Goal: Task Accomplishment & Management: Complete application form

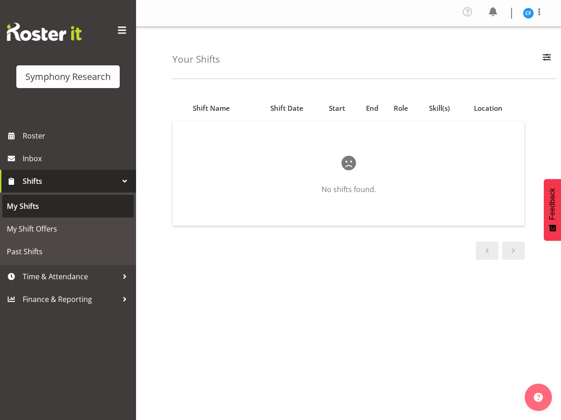
click at [54, 209] on span "My Shifts" at bounding box center [68, 206] width 123 height 14
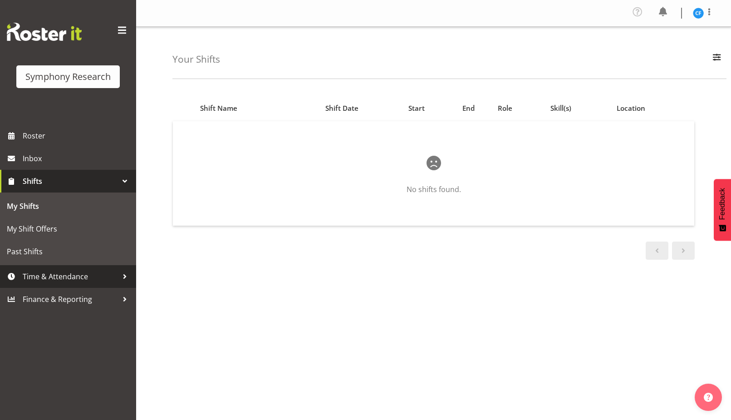
click at [79, 270] on span "Time & Attendance" at bounding box center [70, 277] width 95 height 14
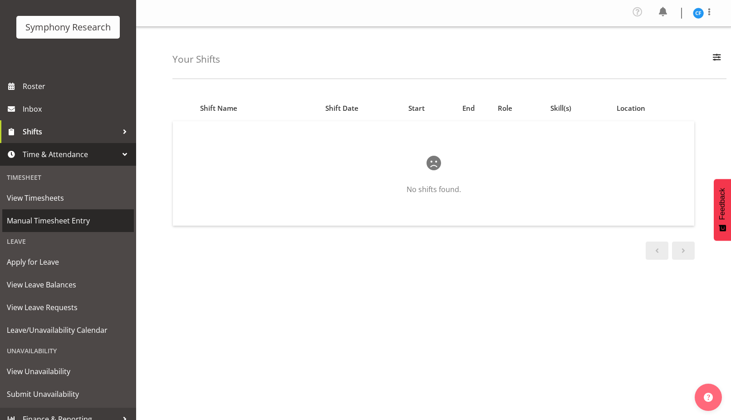
scroll to position [60, 0]
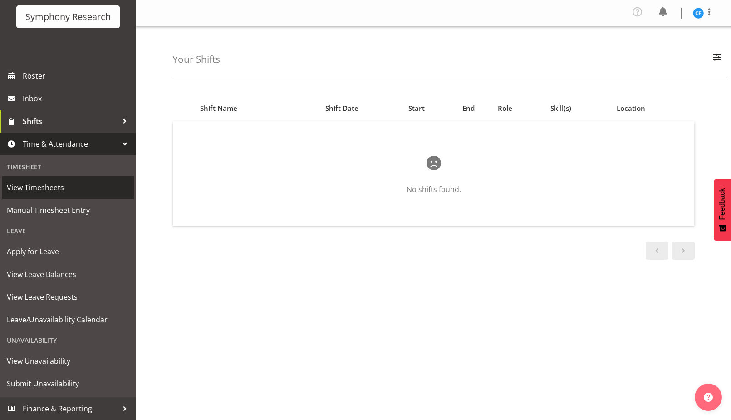
click at [66, 184] on span "View Timesheets" at bounding box center [68, 188] width 123 height 14
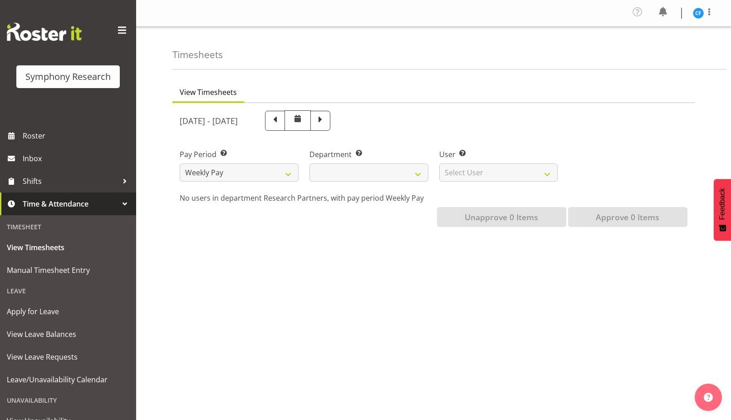
select select
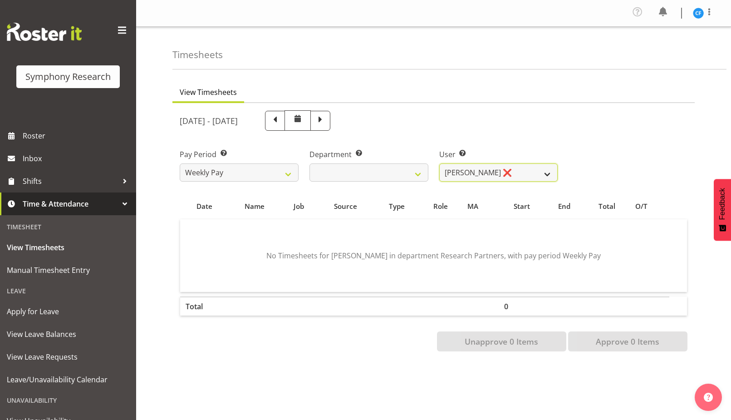
click at [539, 177] on select "Casey Faumuina ❌" at bounding box center [498, 172] width 119 height 18
click at [527, 137] on div "User Select user. Note: This is filtered down by the previous two drop-down ite…" at bounding box center [499, 161] width 130 height 51
click at [435, 112] on div "August 18th - August 24th 2025" at bounding box center [369, 120] width 378 height 20
click at [336, 344] on div "Unapprove 0 Items Approve 0 Items" at bounding box center [434, 341] width 508 height 20
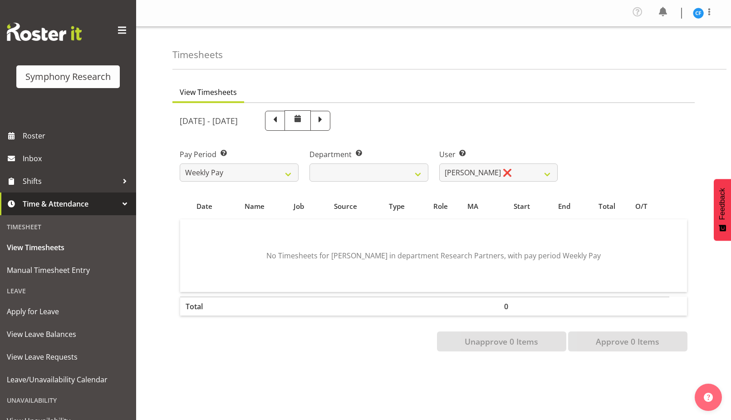
click at [239, 251] on p "No Timesheets for Casey Faumuina in department Research Partners, with pay peri…" at bounding box center [433, 255] width 449 height 11
click at [667, 15] on span at bounding box center [663, 12] width 15 height 15
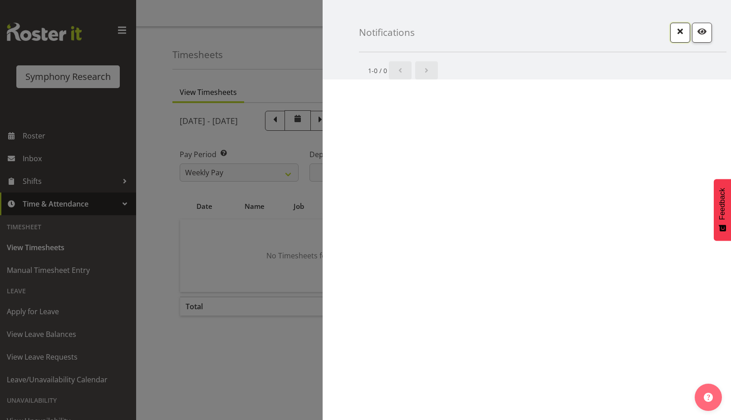
click at [681, 30] on span "button" at bounding box center [680, 31] width 12 height 12
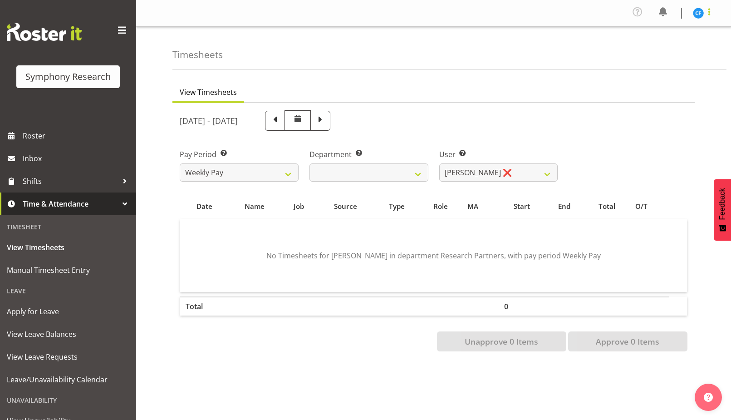
click at [711, 15] on span at bounding box center [709, 11] width 11 height 11
click at [578, 37] on div "Timesheets" at bounding box center [449, 48] width 554 height 43
click at [187, 338] on div "Unapprove 0 Items Approve 0 Items" at bounding box center [434, 341] width 508 height 20
click at [559, 119] on div "August 18th - August 24th 2025" at bounding box center [368, 120] width 389 height 31
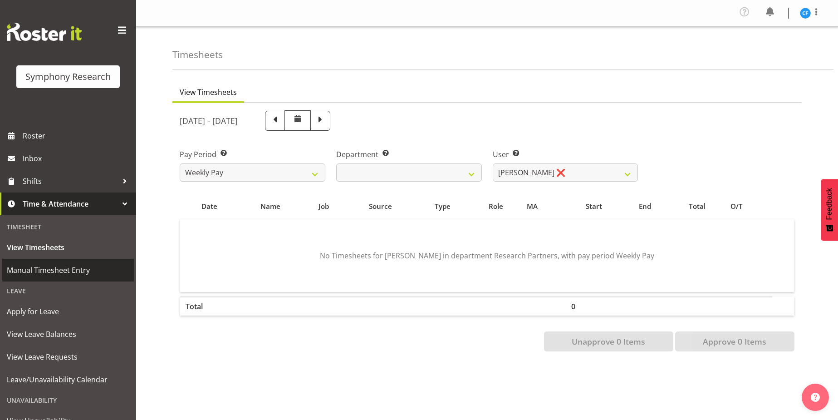
click at [79, 270] on span "Manual Timesheet Entry" at bounding box center [68, 270] width 123 height 14
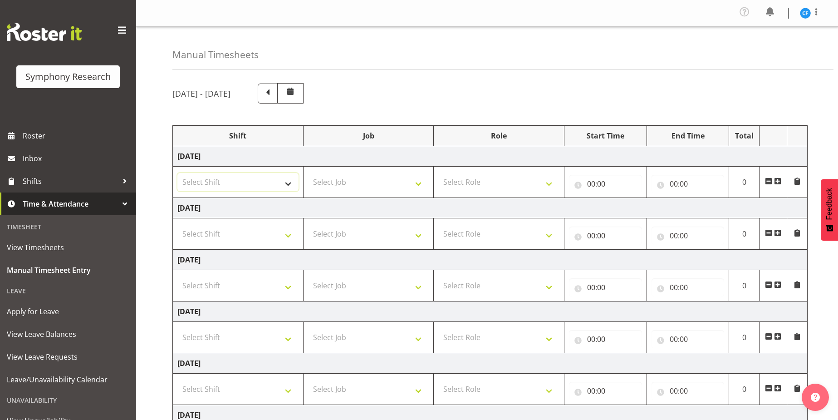
click at [240, 187] on select "Select Shift !!Weekend Residential (Roster IT Shift Label) *Business 9/10am ~ 4…" at bounding box center [237, 182] width 121 height 18
click at [459, 76] on div "Manual Timesheets August 25th - August 31st 2025 Shift Job Role Start Time End …" at bounding box center [487, 293] width 702 height 532
click at [598, 102] on div "August 25th - August 31st 2025" at bounding box center [486, 93] width 629 height 20
click at [274, 185] on select "Select Shift !!Weekend Residential (Roster IT Shift Label) *Business 9/10am ~ 4…" at bounding box center [237, 182] width 121 height 18
click at [433, 93] on div "August 25th - August 31st 2025" at bounding box center [486, 93] width 629 height 20
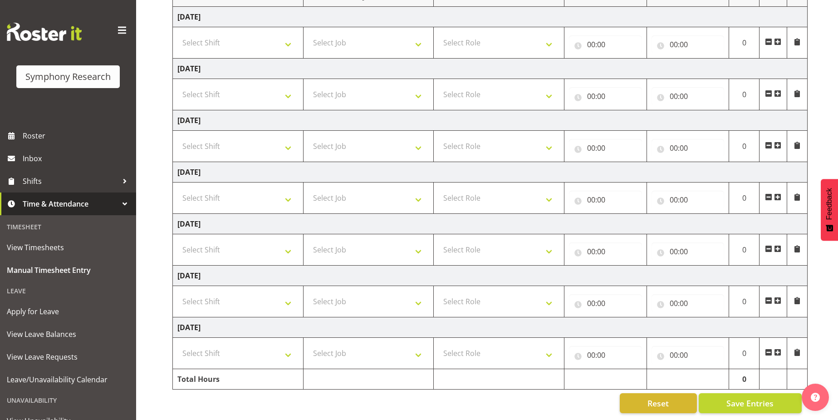
scroll to position [146, 0]
click at [244, 45] on select "Select Shift !!Weekend Residential (Roster IT Shift Label) *Business 9/10am ~ 4…" at bounding box center [237, 43] width 121 height 18
click at [251, 39] on select "Select Shift !!Weekend Residential (Roster IT Shift Label) *Business 9/10am ~ 4…" at bounding box center [237, 43] width 121 height 18
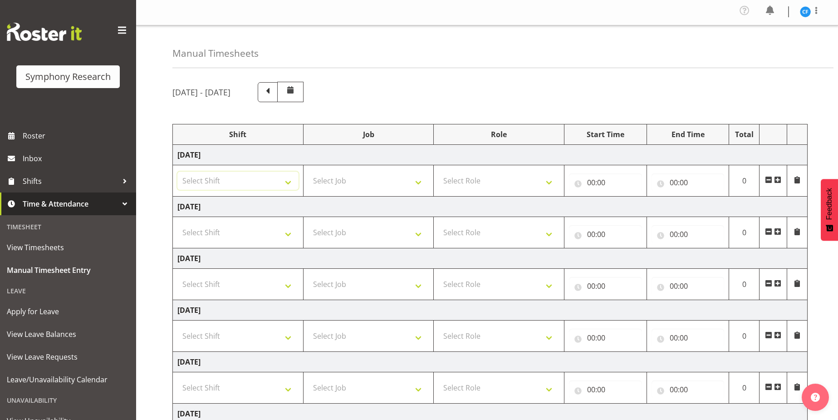
scroll to position [0, 0]
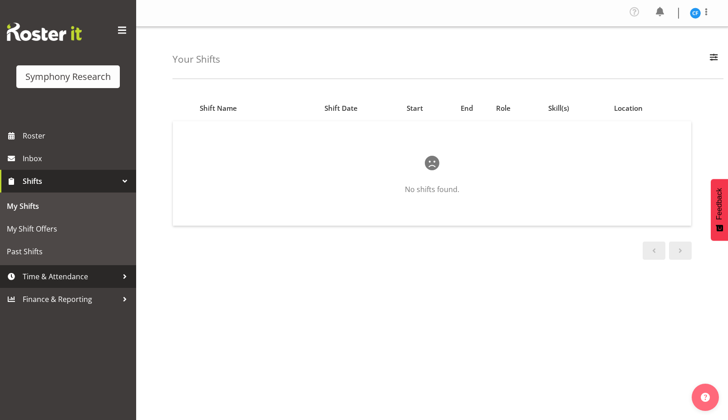
click at [71, 270] on span "Time & Attendance" at bounding box center [70, 277] width 95 height 14
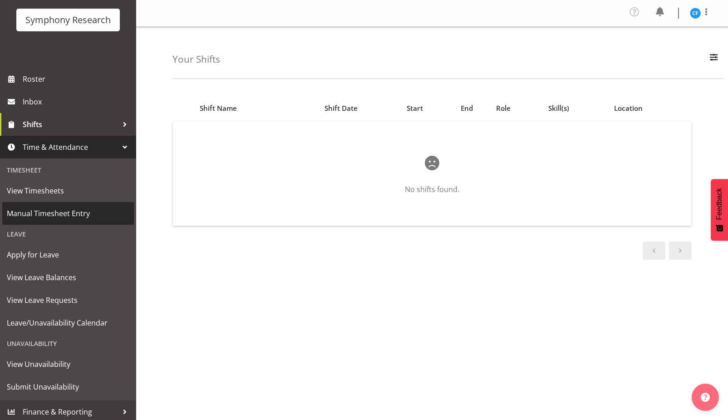
scroll to position [60, 0]
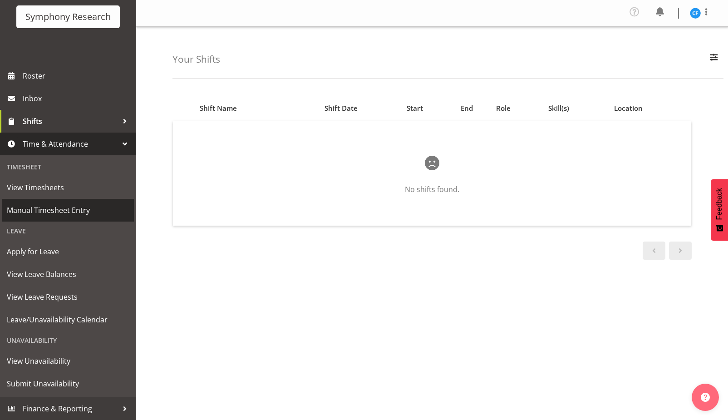
click at [55, 216] on span "Manual Timesheet Entry" at bounding box center [68, 210] width 123 height 14
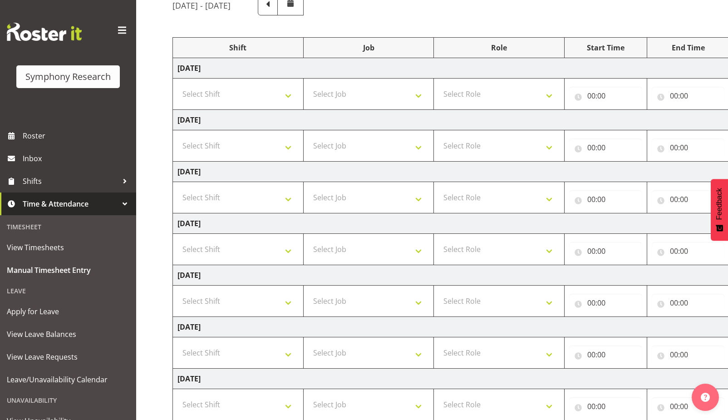
scroll to position [91, 0]
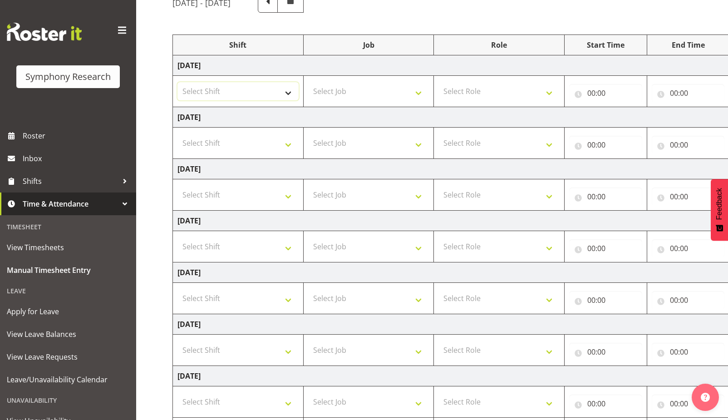
click at [264, 93] on select "Select Shift !!Weekend Residential (Roster IT Shift Label) *Business 9/10am ~ 4…" at bounding box center [237, 91] width 121 height 18
click at [349, 88] on select "Select Job 550060 IF Admin 553492 World Poll Aus Wave 2 Main 2025 553493 World …" at bounding box center [368, 91] width 121 height 18
select select "757"
click at [308, 82] on select "Select Job 550060 IF Admin 553492 World Poll Aus Wave 2 Main 2025 553493 World …" at bounding box center [368, 91] width 121 height 18
click at [267, 103] on td "Select Shift !!Weekend Residential (Roster IT Shift Label) *Business 9/10am ~ 4…" at bounding box center [238, 91] width 131 height 31
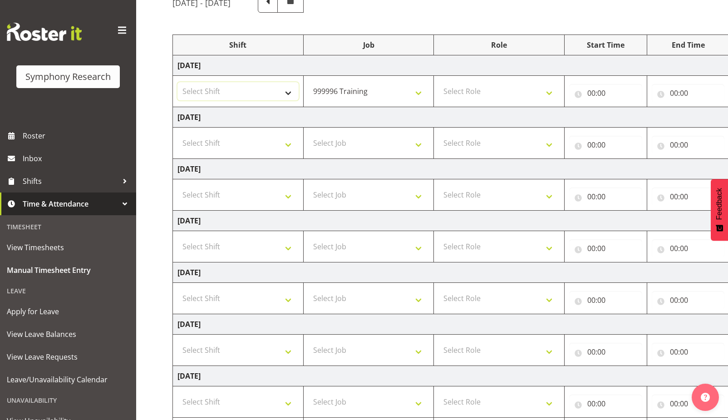
click at [265, 94] on select "Select Shift !!Weekend Residential (Roster IT Shift Label) *Business 9/10am ~ 4…" at bounding box center [237, 91] width 121 height 18
click at [398, 25] on div "August 25th - August 31st 2025 Shift Job Role Start Time End Time Total Monday …" at bounding box center [449, 226] width 555 height 483
click at [382, 143] on select "Select Job 550060 IF Admin 553492 World Poll Aus Wave 2 Main 2025 553493 World …" at bounding box center [368, 143] width 121 height 18
select select "757"
click at [308, 134] on select "Select Job 550060 IF Admin 553492 World Poll Aus Wave 2 Main 2025 553493 World …" at bounding box center [368, 143] width 121 height 18
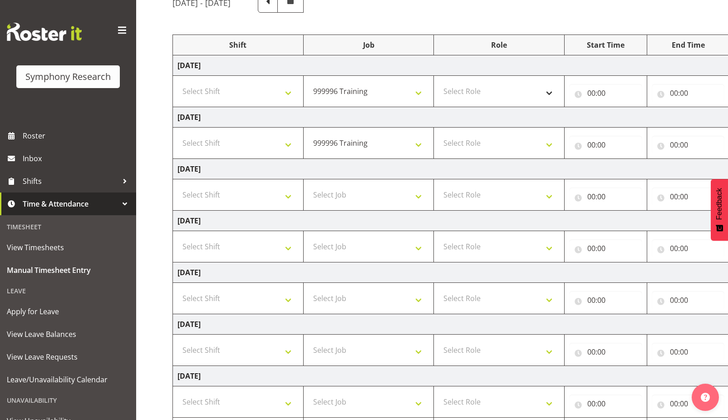
drag, startPoint x: 502, startPoint y: 81, endPoint x: 504, endPoint y: 90, distance: 9.8
click at [502, 82] on td "Select Role Briefing Interviewing" at bounding box center [499, 91] width 131 height 31
click at [505, 90] on select "Select Role Briefing Interviewing" at bounding box center [498, 91] width 121 height 18
select select "47"
click at [438, 82] on select "Select Role Briefing Interviewing" at bounding box center [498, 91] width 121 height 18
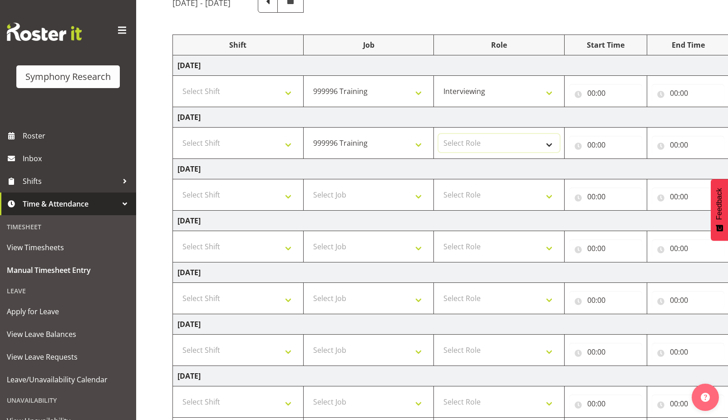
click at [501, 144] on select "Select Role Briefing Interviewing" at bounding box center [498, 143] width 121 height 18
select select "47"
click at [438, 134] on select "Select Role Briefing Interviewing" at bounding box center [498, 143] width 121 height 18
click at [595, 92] on input "00:00" at bounding box center [605, 93] width 73 height 18
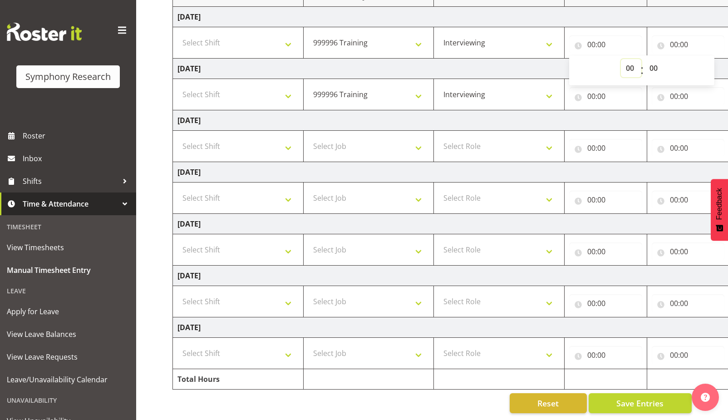
click at [629, 65] on select "00 01 02 03 04 05 06 07 08 09 10 11 12 13 14 15 16 17 18 19 20 21 22 23" at bounding box center [631, 68] width 20 height 18
select select "17"
click at [621, 59] on select "00 01 02 03 04 05 06 07 08 09 10 11 12 13 14 15 16 17 18 19 20 21 22 23" at bounding box center [631, 68] width 20 height 18
type input "17:00"
click at [657, 59] on select "00 01 02 03 04 05 06 07 08 09 10 11 12 13 14 15 16 17 18 19 20 21 22 23 24 25 2…" at bounding box center [654, 68] width 20 height 18
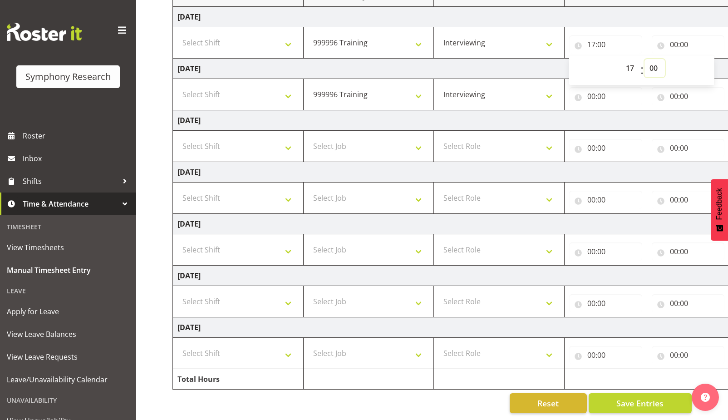
select select "30"
click at [644, 59] on select "00 01 02 03 04 05 06 07 08 09 10 11 12 13 14 15 16 17 18 19 20 21 22 23 24 25 2…" at bounding box center [654, 68] width 20 height 18
type input "17:30"
click at [679, 37] on input "00:00" at bounding box center [688, 44] width 73 height 18
click at [712, 59] on select "00 01 02 03 04 05 06 07 08 09 10 11 12 13 14 15 16 17 18 19 20 21 22 23" at bounding box center [713, 68] width 20 height 18
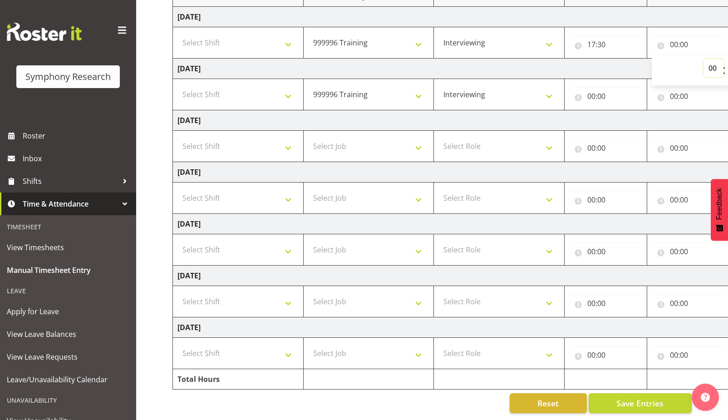
select select "21"
click at [703, 59] on select "00 01 02 03 04 05 06 07 08 09 10 11 12 13 14 15 16 17 18 19 20 21 22 23" at bounding box center [713, 68] width 20 height 18
type input "21:00"
click at [594, 92] on input "00:00" at bounding box center [605, 96] width 73 height 18
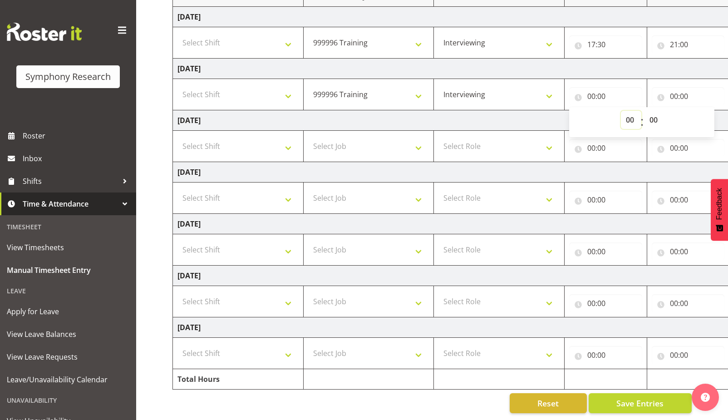
click at [629, 111] on select "00 01 02 03 04 05 06 07 08 09 10 11 12 13 14 15 16 17 18 19 20 21 22 23" at bounding box center [631, 120] width 20 height 18
select select "17"
click at [621, 111] on select "00 01 02 03 04 05 06 07 08 09 10 11 12 13 14 15 16 17 18 19 20 21 22 23" at bounding box center [631, 120] width 20 height 18
type input "17:00"
click at [651, 111] on select "00 01 02 03 04 05 06 07 08 09 10 11 12 13 14 15 16 17 18 19 20 21 22 23 24 25 2…" at bounding box center [654, 120] width 20 height 18
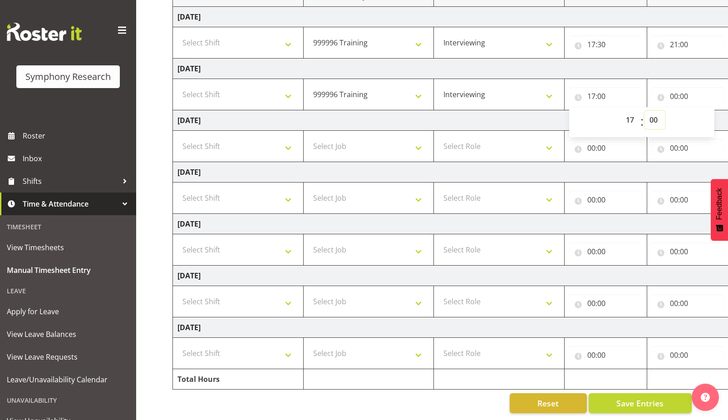
select select "30"
click at [644, 111] on select "00 01 02 03 04 05 06 07 08 09 10 11 12 13 14 15 16 17 18 19 20 21 22 23 24 25 2…" at bounding box center [654, 120] width 20 height 18
type input "17:30"
click at [687, 87] on input "00:00" at bounding box center [688, 96] width 73 height 18
click at [711, 113] on select "00 01 02 03 04 05 06 07 08 09 10 11 12 13 14 15 16 17 18 19 20 21 22 23" at bounding box center [713, 120] width 20 height 18
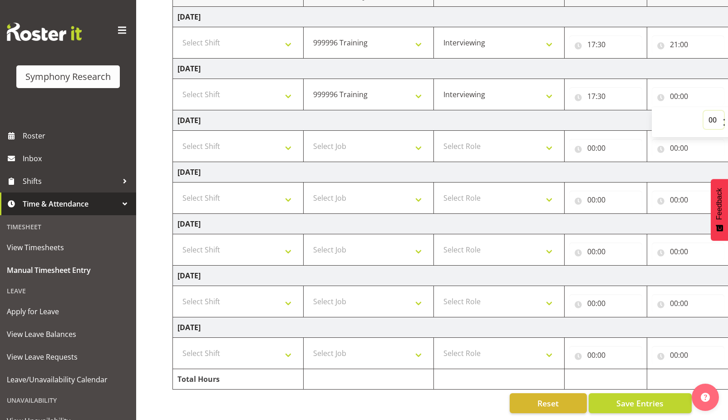
select select "21"
click at [703, 111] on select "00 01 02 03 04 05 06 07 08 09 10 11 12 13 14 15 16 17 18 19 20 21 22 23" at bounding box center [713, 120] width 20 height 18
type input "21:00"
click at [529, 110] on td "Wednesday 27th August 2025" at bounding box center [490, 120] width 635 height 20
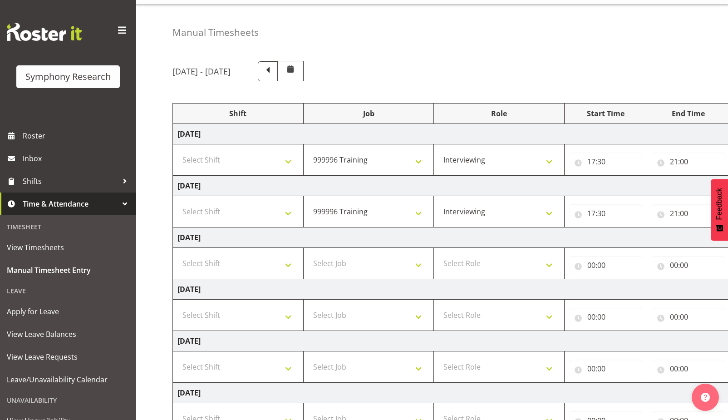
scroll to position [0, 0]
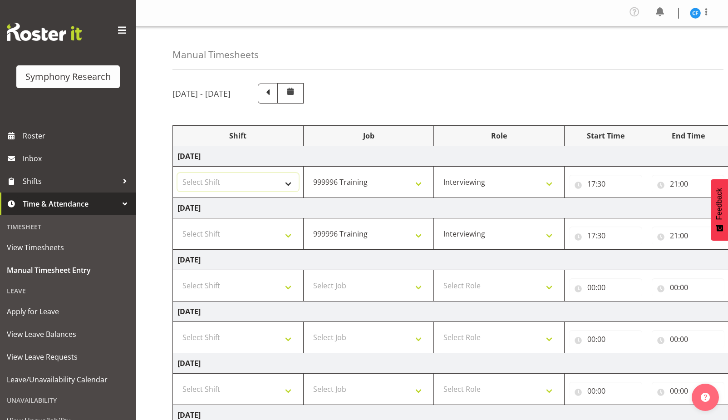
click at [243, 182] on select "Select Shift !!Weekend Residential (Roster IT Shift Label) *Business 9/10am ~ 4…" at bounding box center [237, 182] width 121 height 18
click at [430, 72] on div "Manual Timesheets August 25th - August 31st 2025 Shift Job Role Start Time End …" at bounding box center [432, 293] width 592 height 532
click at [35, 155] on span "Inbox" at bounding box center [77, 159] width 109 height 14
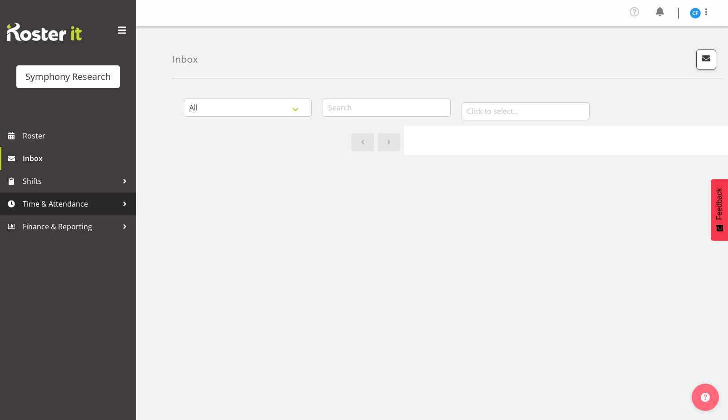
click at [67, 204] on span "Time & Attendance" at bounding box center [70, 204] width 95 height 14
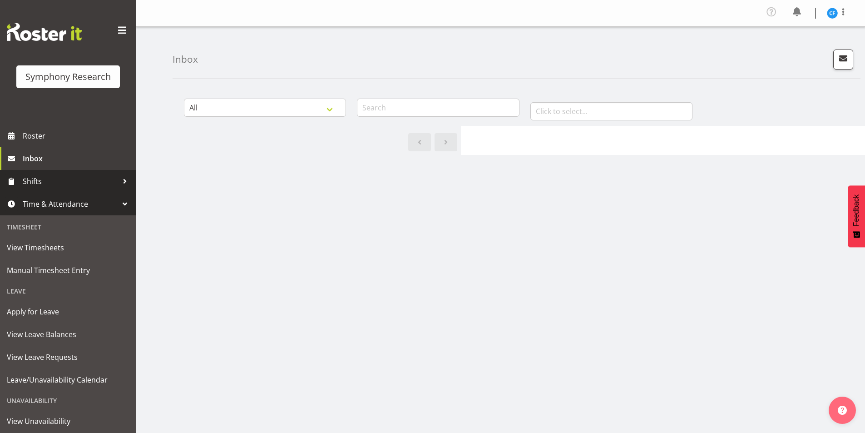
click at [64, 175] on span "Shifts" at bounding box center [70, 181] width 95 height 14
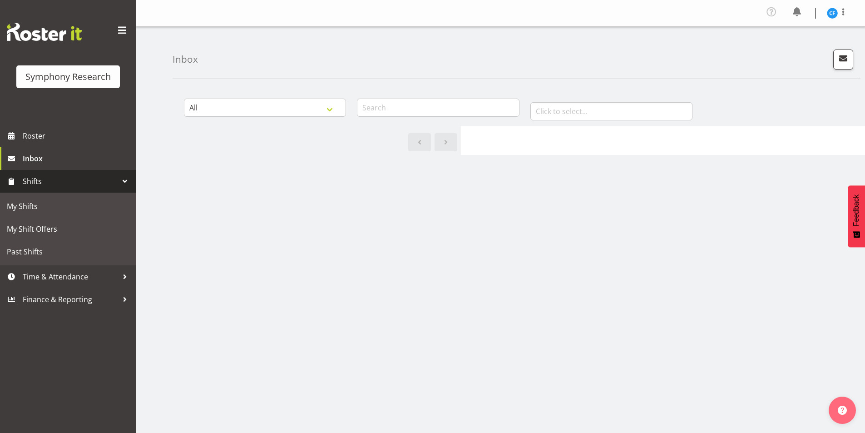
click at [448, 65] on div "Inbox" at bounding box center [516, 53] width 688 height 52
